Goal: Obtain resource: Obtain resource

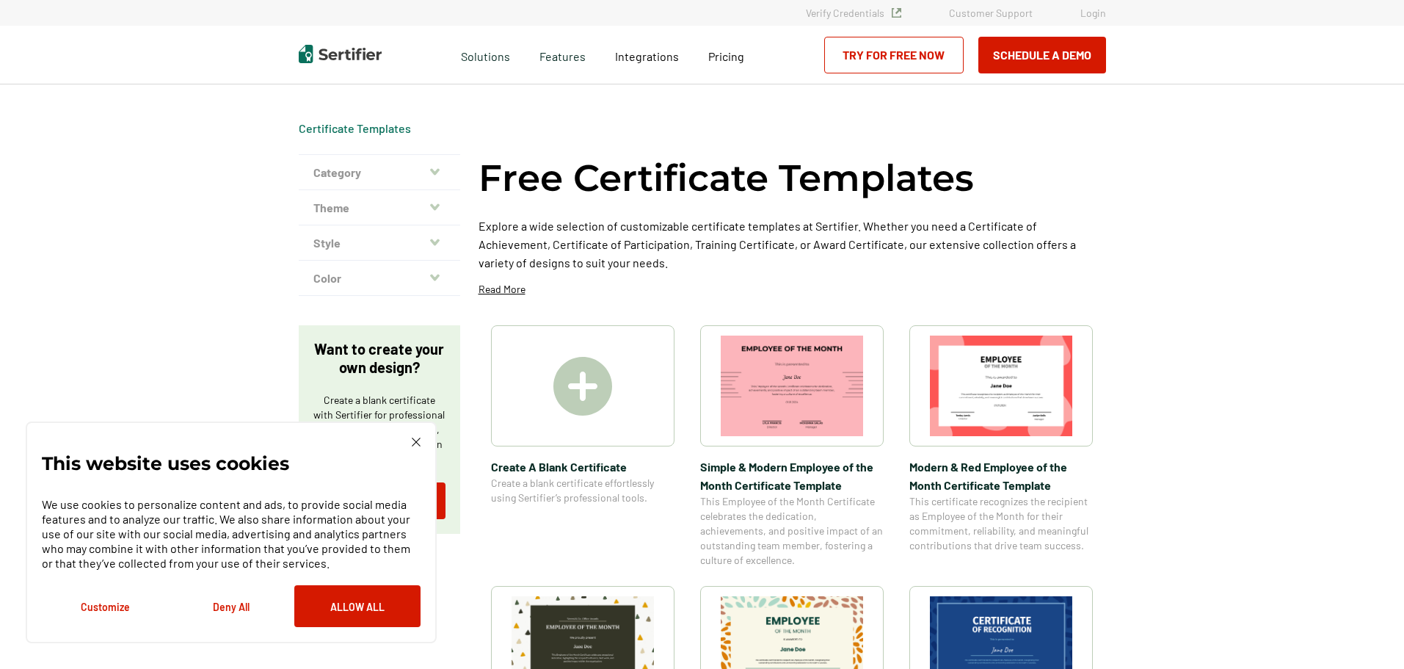
click at [440, 170] on icon "button" at bounding box center [435, 171] width 10 height 7
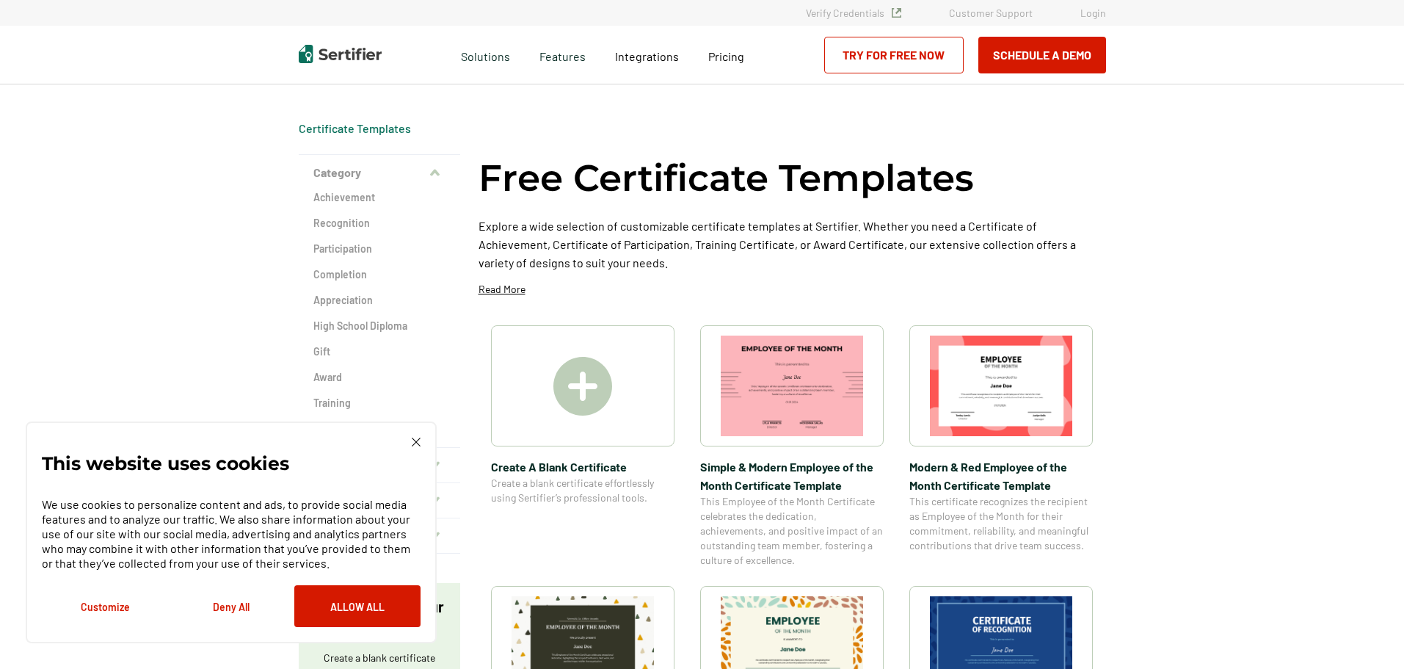
click at [333, 269] on h2 "Completion" at bounding box center [379, 274] width 132 height 15
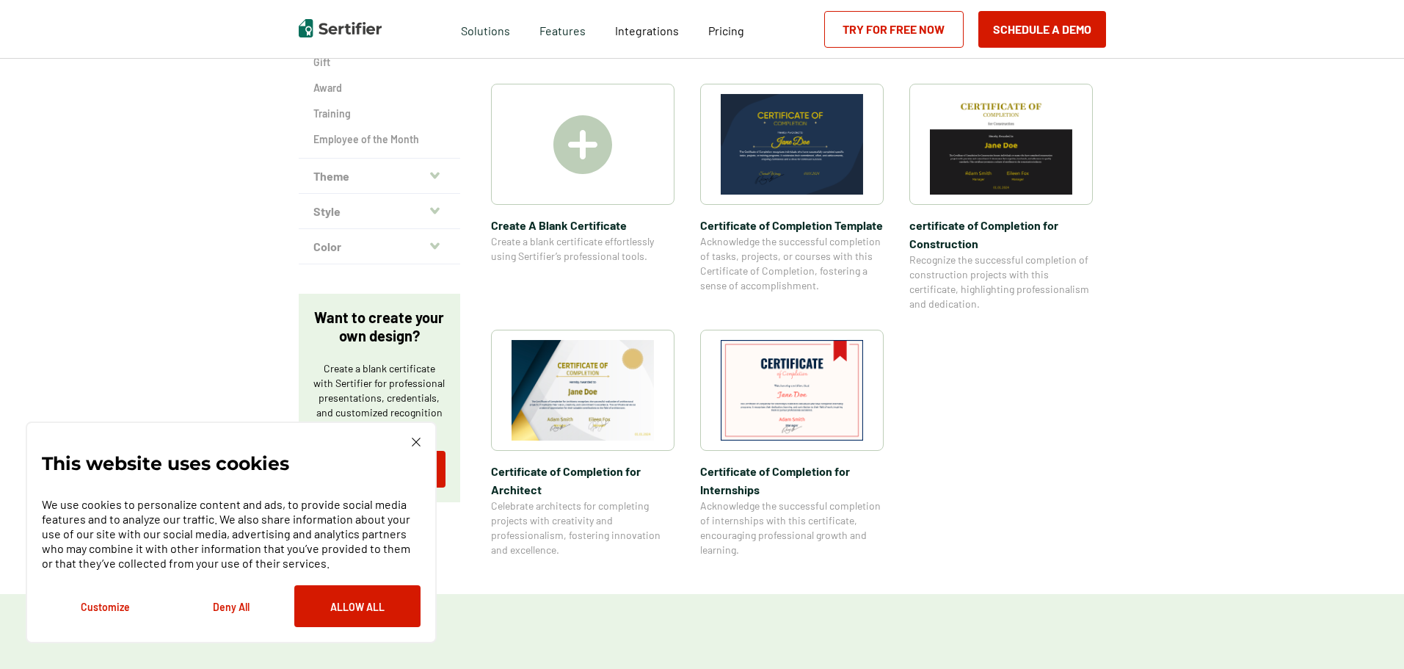
scroll to position [294, 0]
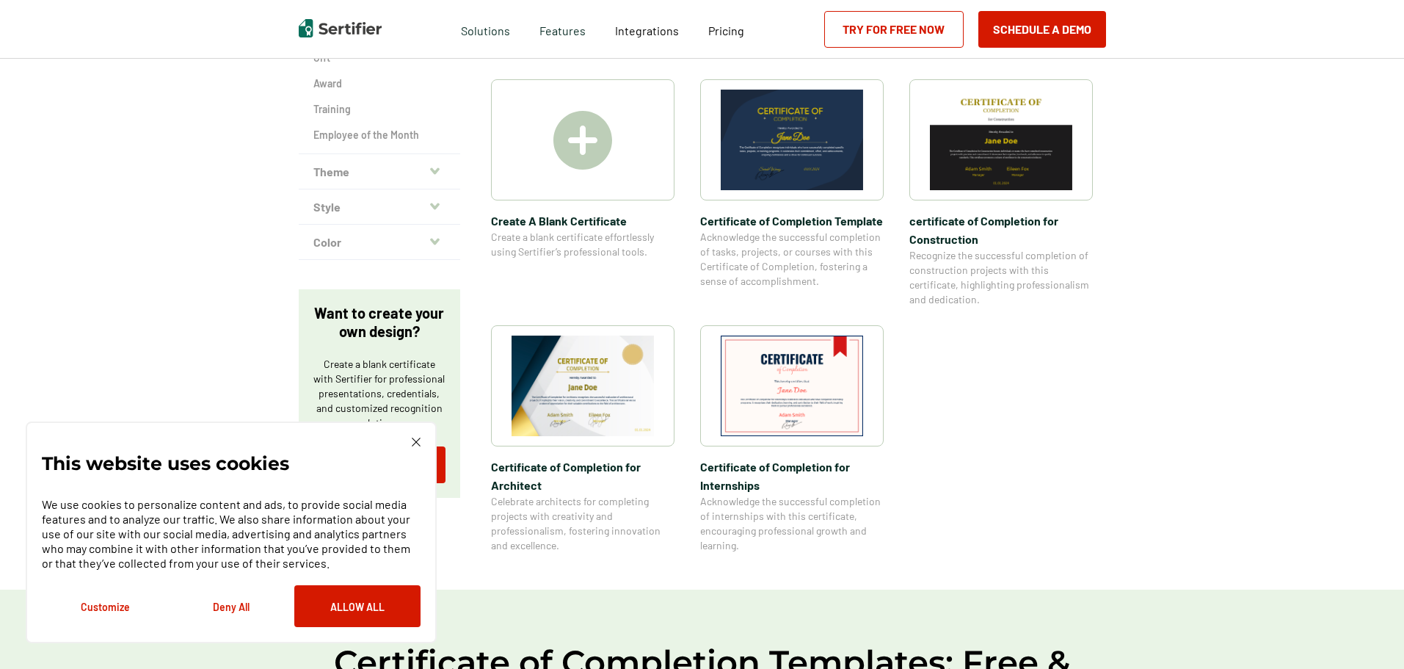
click at [354, 175] on button "Theme" at bounding box center [379, 171] width 161 height 35
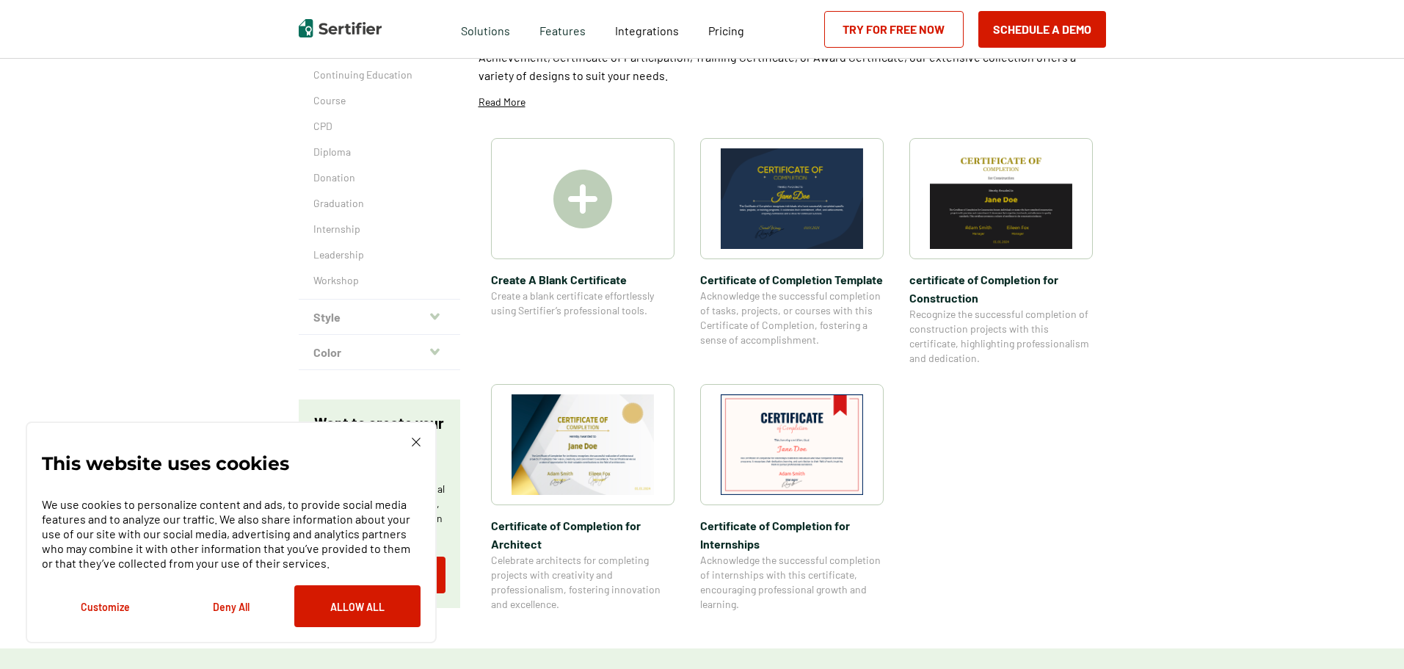
scroll to position [220, 0]
